Goal: Task Accomplishment & Management: Manage account settings

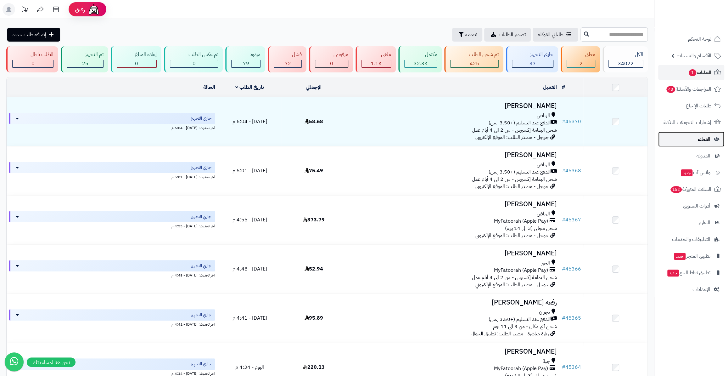
click at [693, 142] on link "العملاء" at bounding box center [691, 139] width 66 height 15
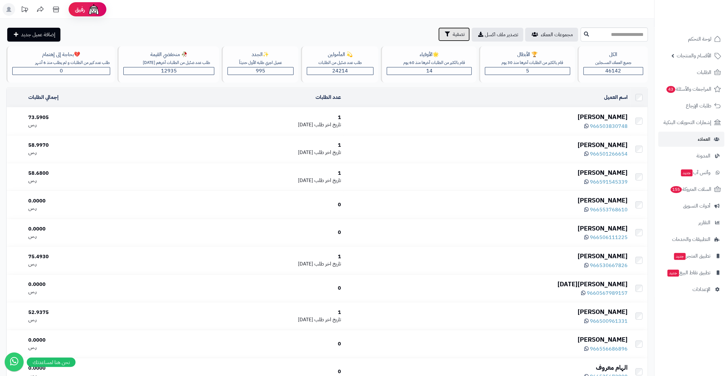
click at [438, 29] on button "تصفية" at bounding box center [453, 34] width 31 height 14
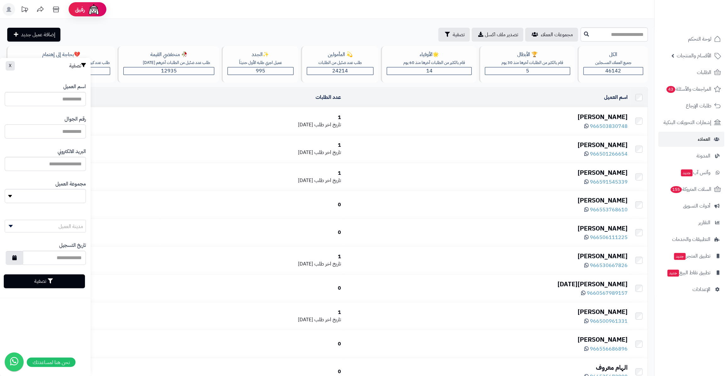
click at [44, 132] on input "اسم العميل" at bounding box center [45, 131] width 81 height 14
type input "**********"
click at [62, 277] on button "تصفية" at bounding box center [44, 281] width 81 height 14
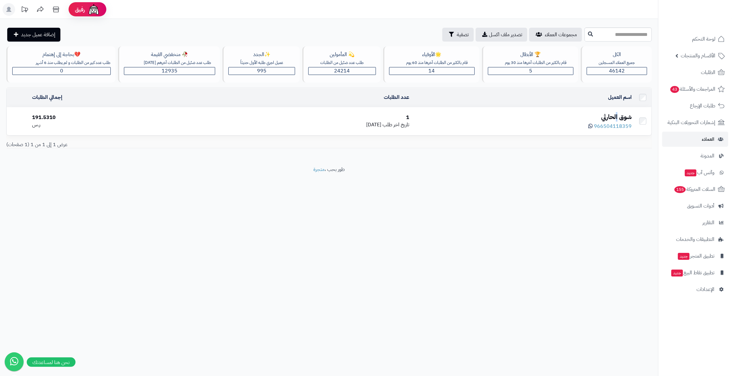
click at [619, 121] on div "شوق الحارثي" at bounding box center [523, 116] width 217 height 9
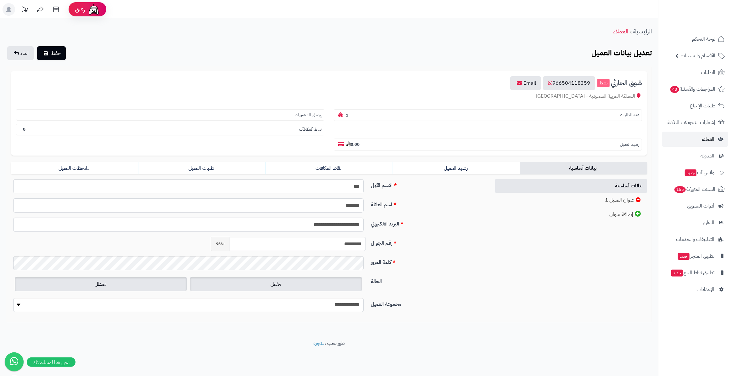
click at [132, 277] on label "معطل" at bounding box center [101, 284] width 172 height 14
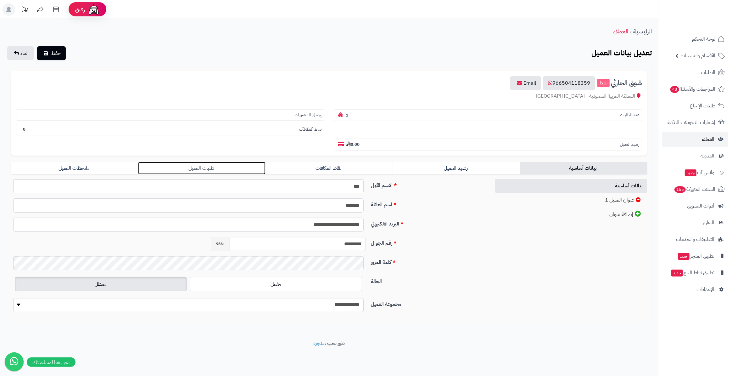
click at [186, 162] on link "طلبات العميل" at bounding box center [201, 168] width 127 height 13
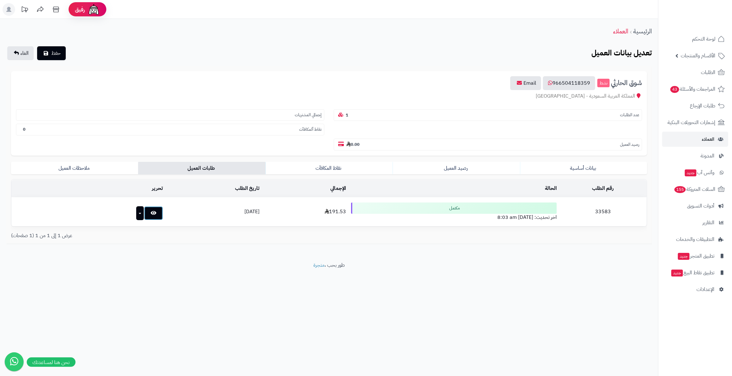
click at [151, 210] on icon at bounding box center [154, 212] width 6 height 5
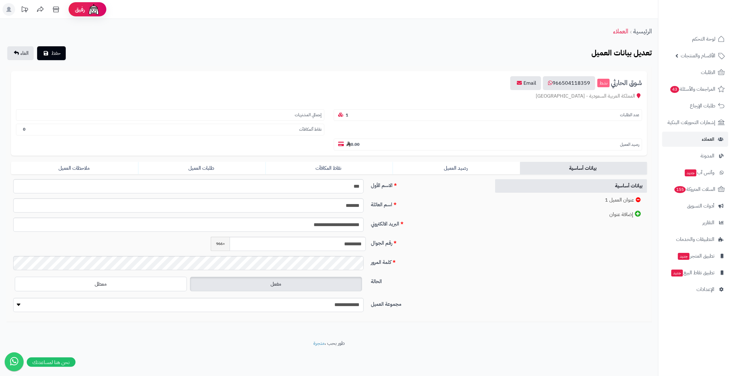
click at [157, 277] on div "الحالة مفعل معطل" at bounding box center [248, 286] width 480 height 23
click at [155, 277] on label "معطل" at bounding box center [101, 284] width 172 height 14
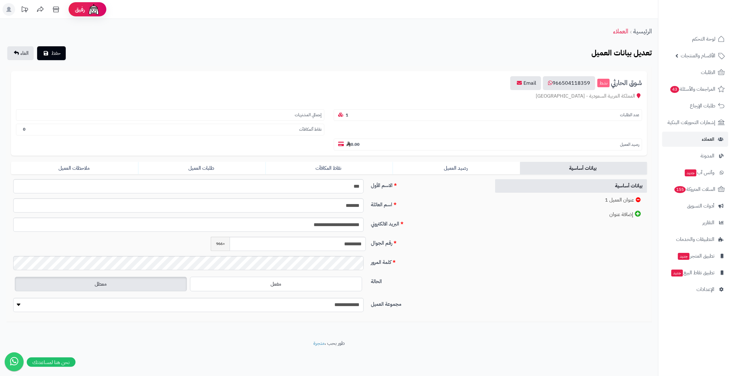
click at [151, 277] on label "معطل" at bounding box center [101, 284] width 172 height 14
click at [50, 55] on button "حفظ" at bounding box center [51, 53] width 29 height 14
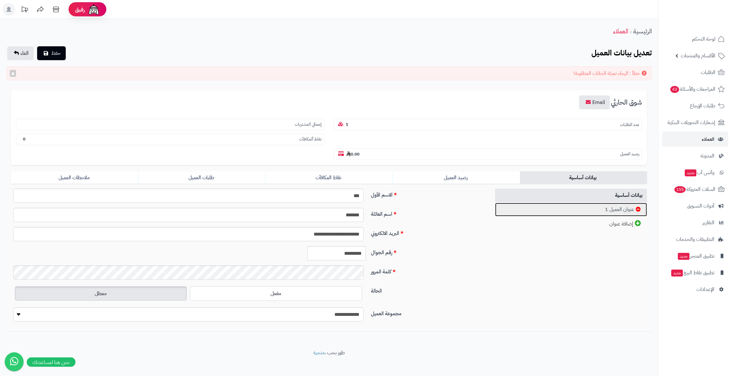
click at [614, 203] on link "عنوان العميل 1" at bounding box center [571, 210] width 152 height 14
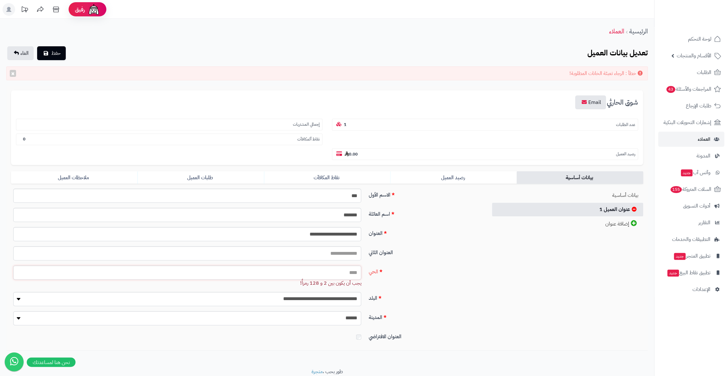
click at [321, 265] on input "الحي" at bounding box center [187, 272] width 348 height 14
type input "*"
type input "****"
click at [448, 311] on label "المدينة" at bounding box center [425, 316] width 119 height 10
click at [361, 311] on select "**********" at bounding box center [187, 318] width 348 height 14
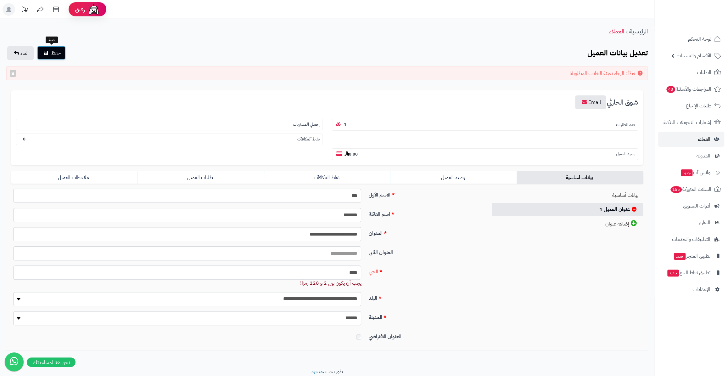
click at [45, 53] on icon "submit" at bounding box center [46, 52] width 4 height 5
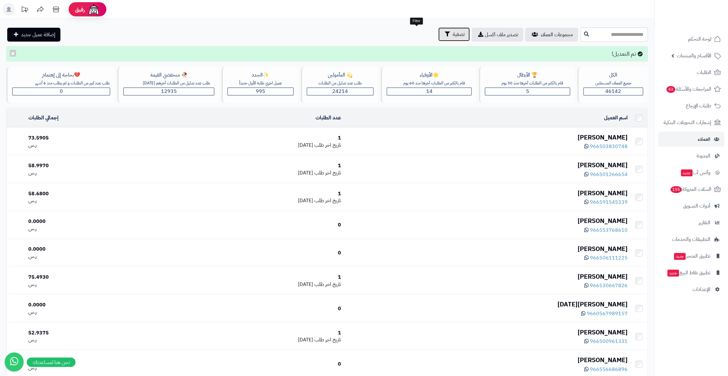
click at [453, 33] on span "تصفية" at bounding box center [459, 35] width 12 height 8
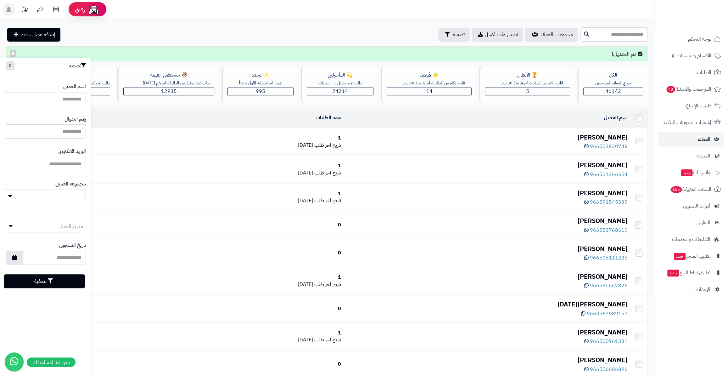
click at [56, 164] on input "البريد الالكتروني" at bounding box center [45, 164] width 81 height 14
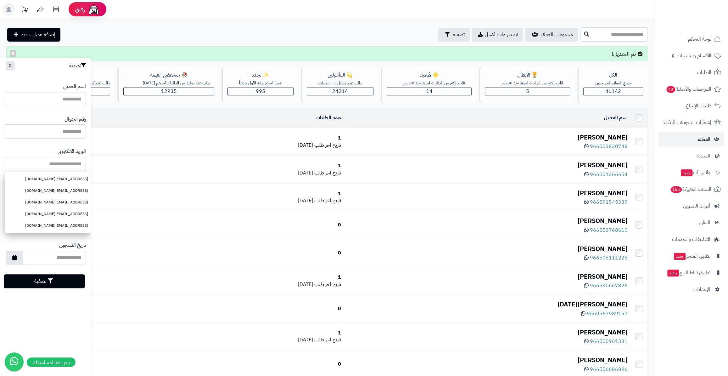
click at [57, 133] on input "اسم العميل" at bounding box center [45, 131] width 81 height 14
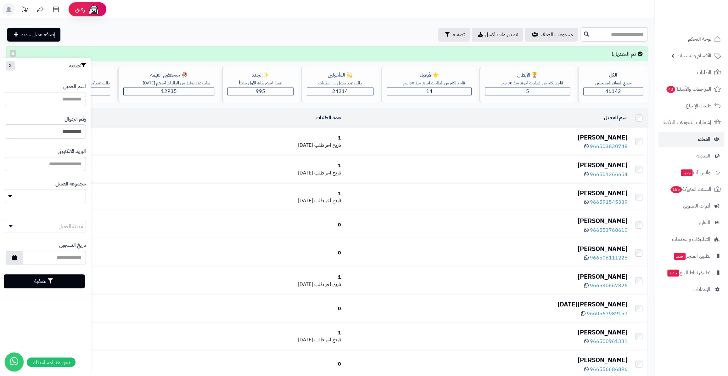
type input "**********"
click at [29, 280] on button "تصفية" at bounding box center [44, 281] width 81 height 14
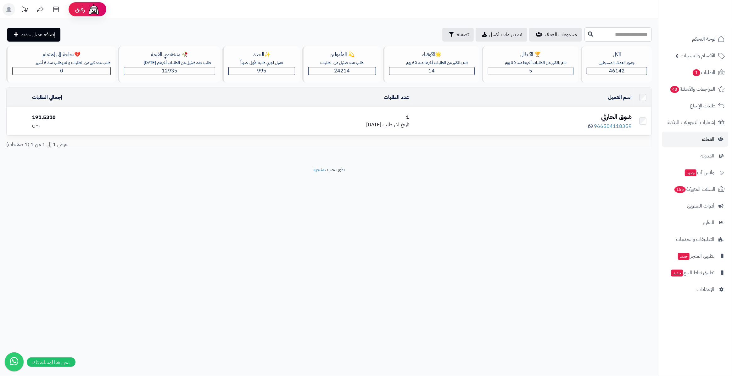
click at [614, 118] on div "شوق الحارثي" at bounding box center [523, 116] width 217 height 9
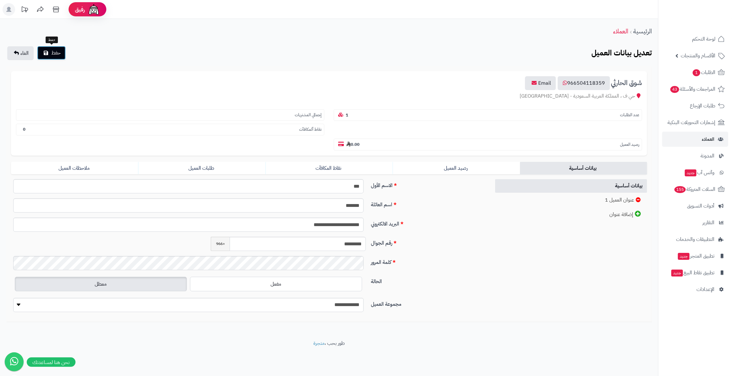
click at [58, 55] on span "حفظ" at bounding box center [55, 53] width 9 height 8
click at [201, 162] on link "طلبات العميل" at bounding box center [201, 168] width 127 height 13
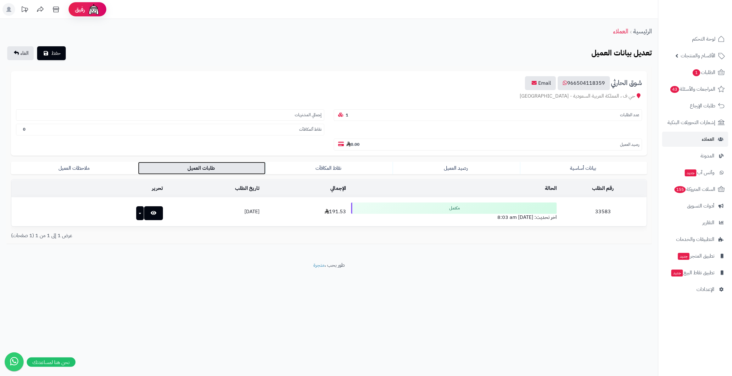
click at [139, 162] on link "طلبات العميل" at bounding box center [201, 168] width 127 height 13
click at [116, 162] on link "ملاحظات العميل" at bounding box center [74, 168] width 127 height 13
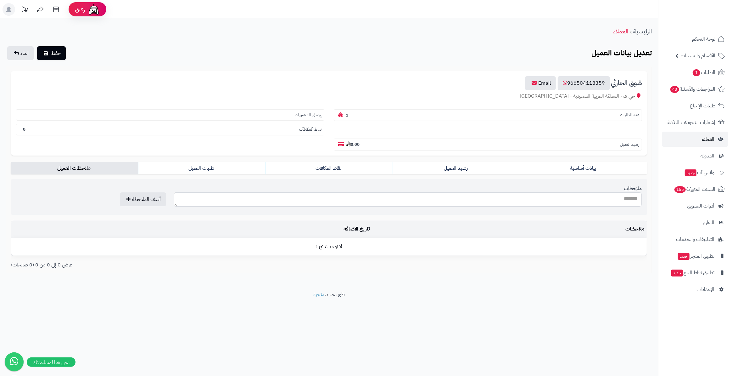
click at [287, 194] on div "ملاحظات" at bounding box center [408, 196] width 468 height 29
click at [293, 192] on textarea "ملاحظات" at bounding box center [408, 199] width 468 height 14
type textarea "*"
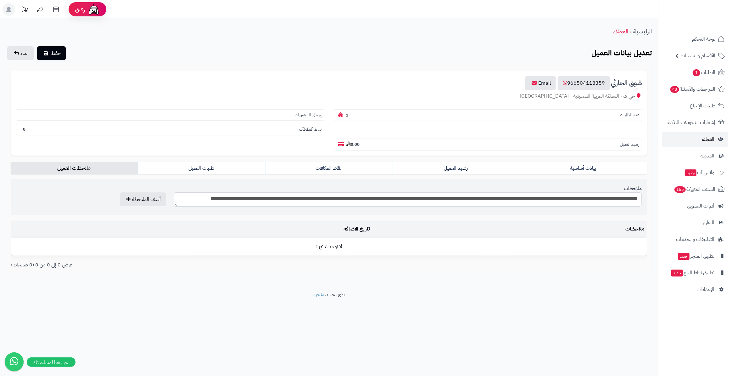
click at [205, 192] on textarea "**********" at bounding box center [408, 199] width 468 height 14
click at [184, 192] on textarea "**********" at bounding box center [408, 199] width 468 height 14
type textarea "**********"
click at [141, 192] on button "أضف الملاحظة" at bounding box center [143, 199] width 46 height 14
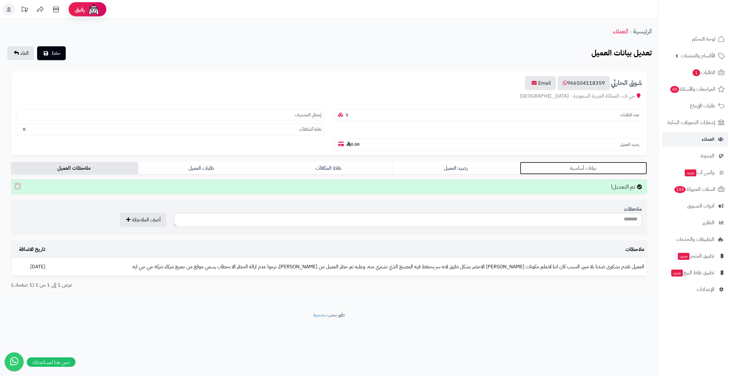
click at [547, 162] on link "بيانات أساسية" at bounding box center [583, 168] width 127 height 13
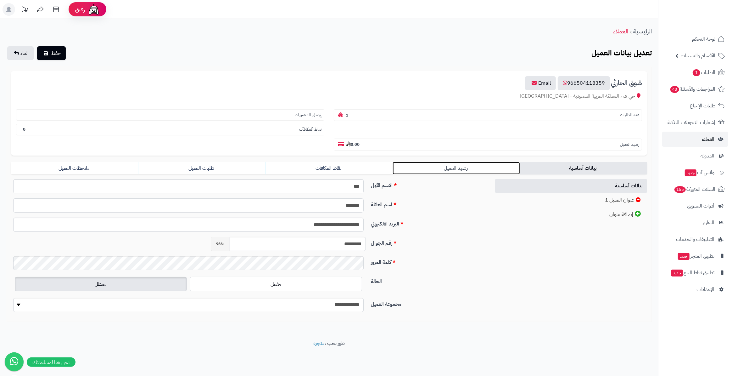
click at [414, 162] on link "رصيد العميل" at bounding box center [456, 168] width 127 height 13
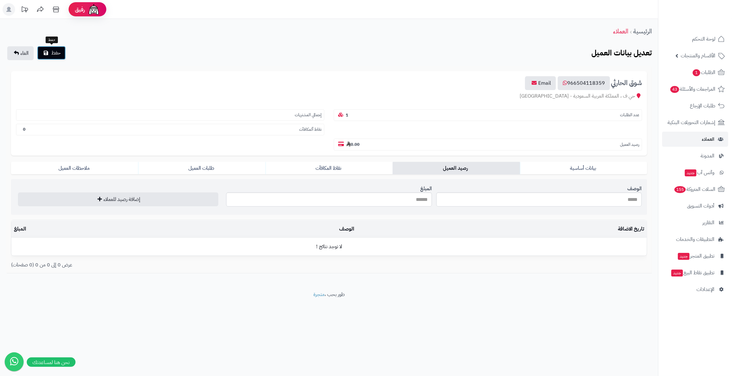
click at [47, 54] on icon "submit" at bounding box center [46, 52] width 4 height 5
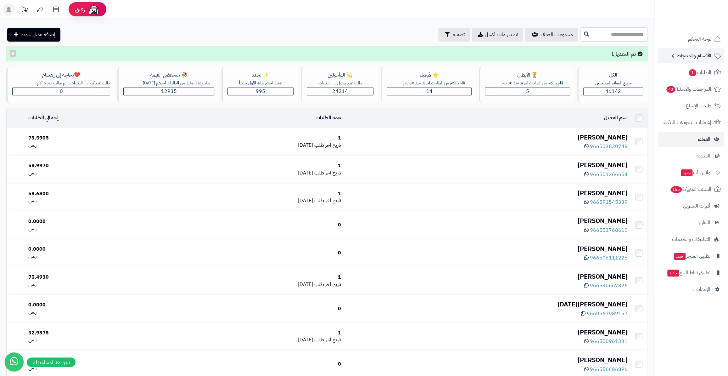
click at [677, 52] on span "الأقسام والمنتجات" at bounding box center [694, 55] width 35 height 9
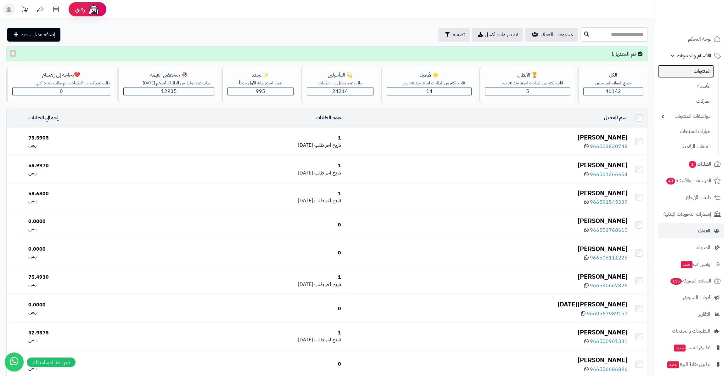
click at [687, 76] on link "المنتجات" at bounding box center [686, 71] width 56 height 13
click at [594, 35] on input "text" at bounding box center [613, 34] width 67 height 14
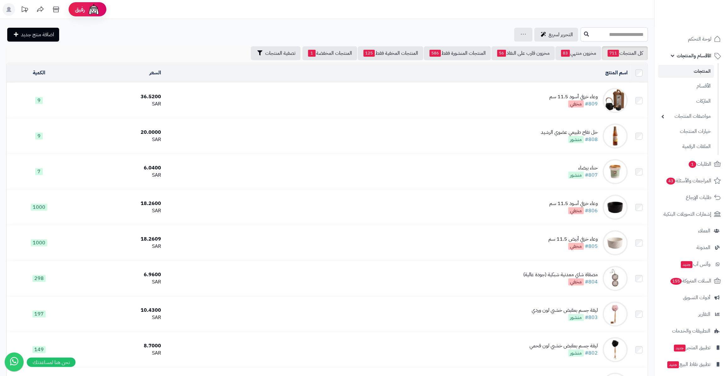
drag, startPoint x: 0, startPoint y: 0, endPoint x: 594, endPoint y: 35, distance: 594.7
click at [594, 35] on input "text" at bounding box center [613, 34] width 67 height 14
type input "****"
click at [610, 60] on link "مشاط أخضر" at bounding box center [613, 61] width 67 height 12
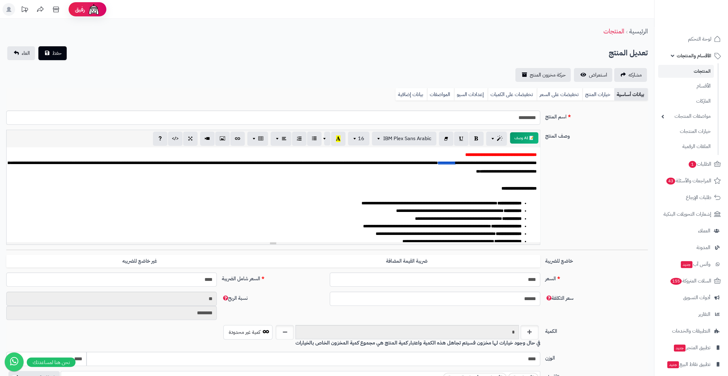
click at [477, 170] on p "**********" at bounding box center [273, 167] width 527 height 17
click at [62, 53] on button "حفظ" at bounding box center [52, 53] width 28 height 14
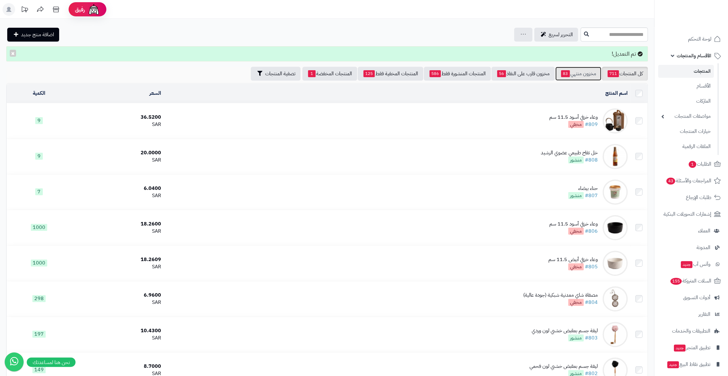
click at [571, 71] on link "مخزون منتهي 83" at bounding box center [578, 74] width 46 height 14
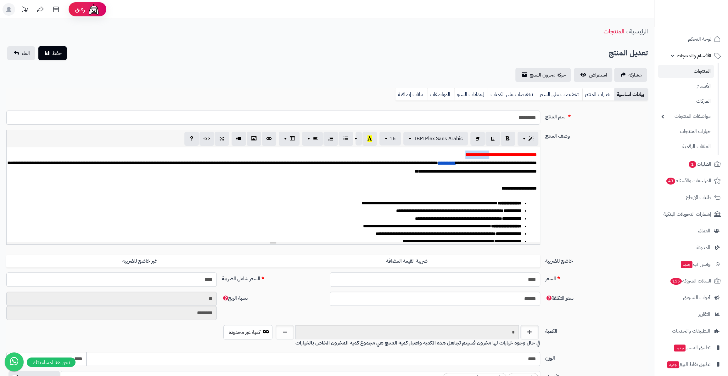
drag, startPoint x: 470, startPoint y: 155, endPoint x: 489, endPoint y: 155, distance: 19.5
click at [489, 155] on p "**********" at bounding box center [273, 154] width 527 height 8
click at [59, 54] on span "حفظ" at bounding box center [56, 53] width 9 height 8
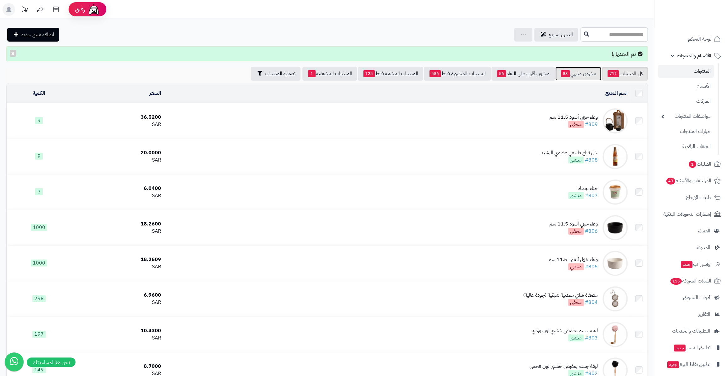
click at [579, 74] on link "مخزون منتهي 83" at bounding box center [578, 74] width 46 height 14
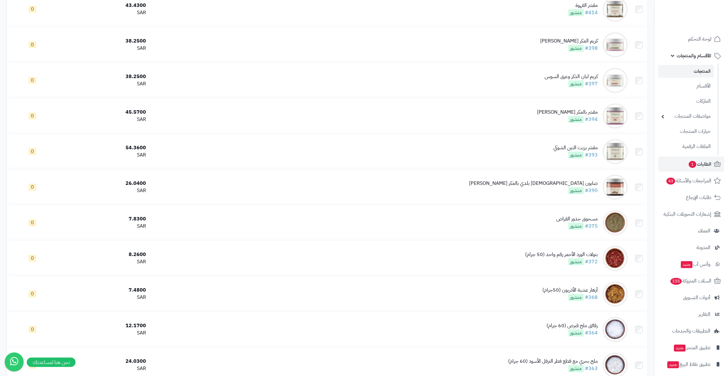
scroll to position [2402, 0]
click at [704, 160] on span "الطلبات 1" at bounding box center [699, 164] width 23 height 9
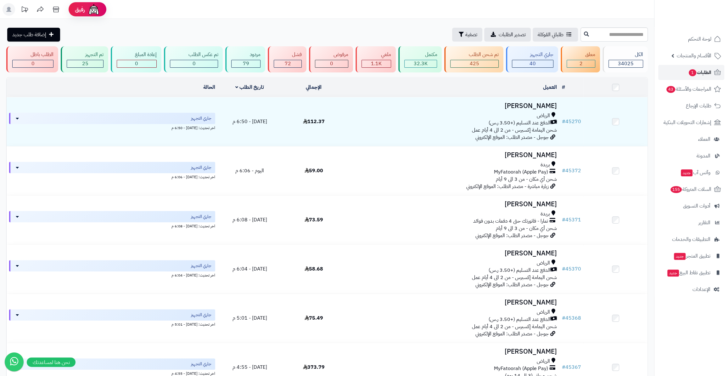
click at [698, 76] on span "الطلبات 1" at bounding box center [699, 72] width 23 height 9
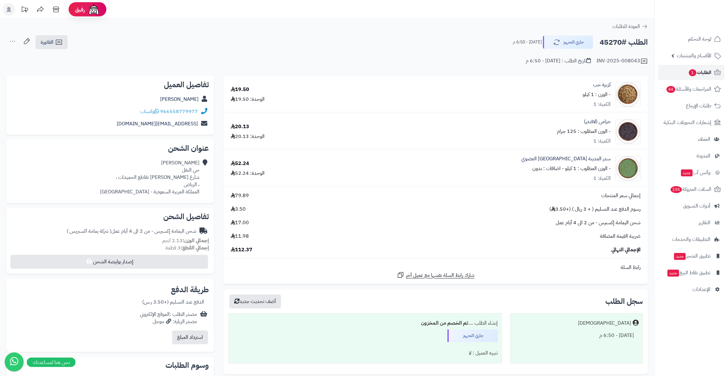
click at [696, 73] on span "الطلبات 1" at bounding box center [699, 72] width 23 height 9
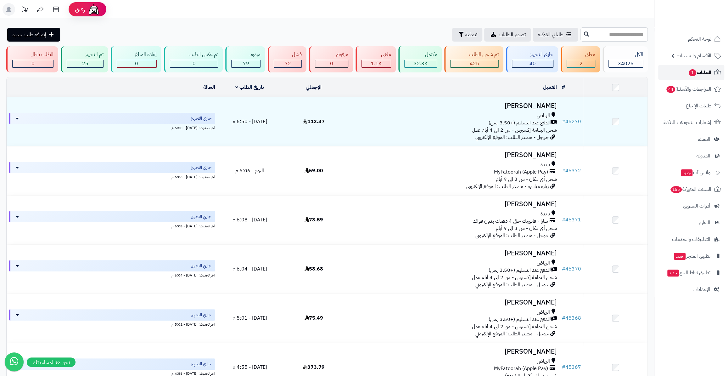
click at [686, 70] on link "الطلبات 1" at bounding box center [691, 72] width 66 height 15
click at [689, 72] on span "1" at bounding box center [693, 72] width 8 height 7
